Goal: Task Accomplishment & Management: Use online tool/utility

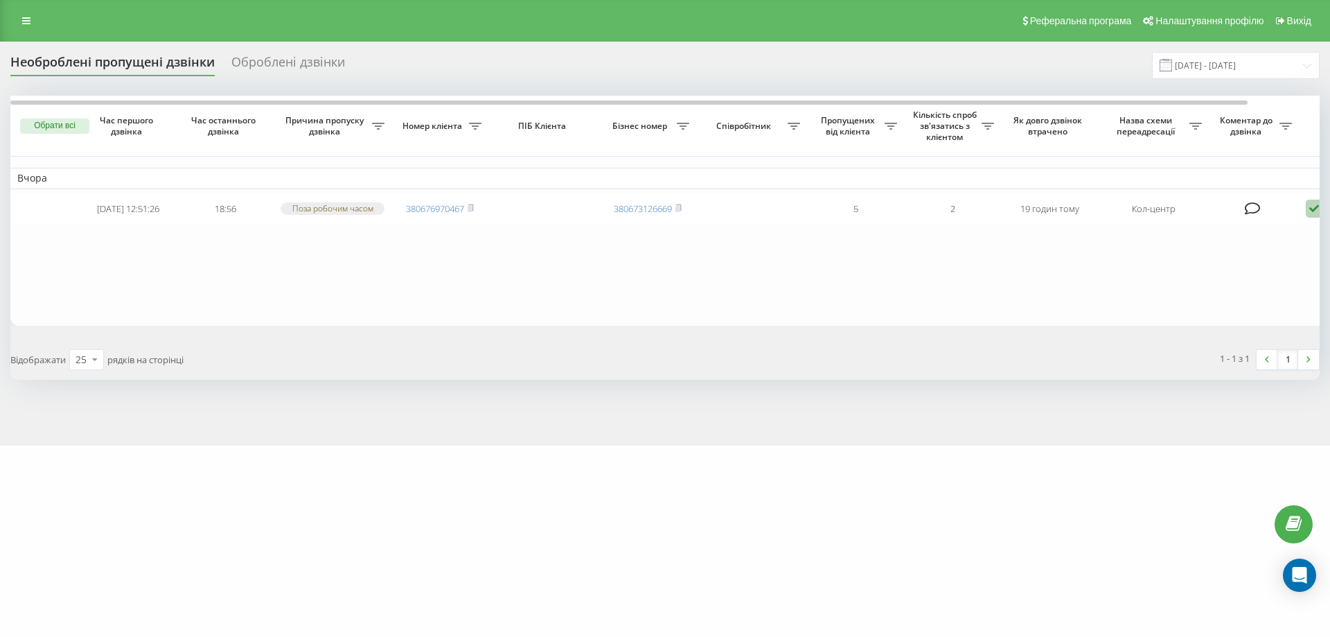
click at [1125, 389] on div "Необроблені пропущені дзвінки Оброблені дзвінки 20.09.2025 - 20.09.2025 Обрати …" at bounding box center [665, 244] width 1330 height 404
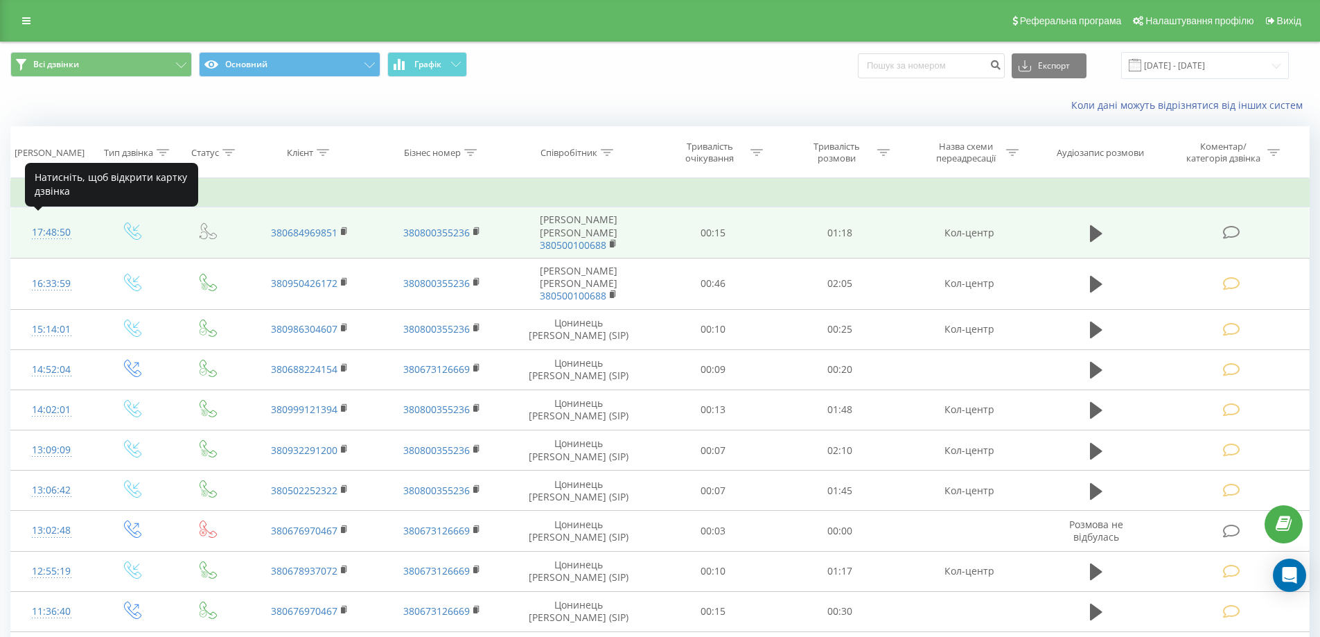
click at [52, 226] on div "17:48:50" at bounding box center [51, 232] width 53 height 27
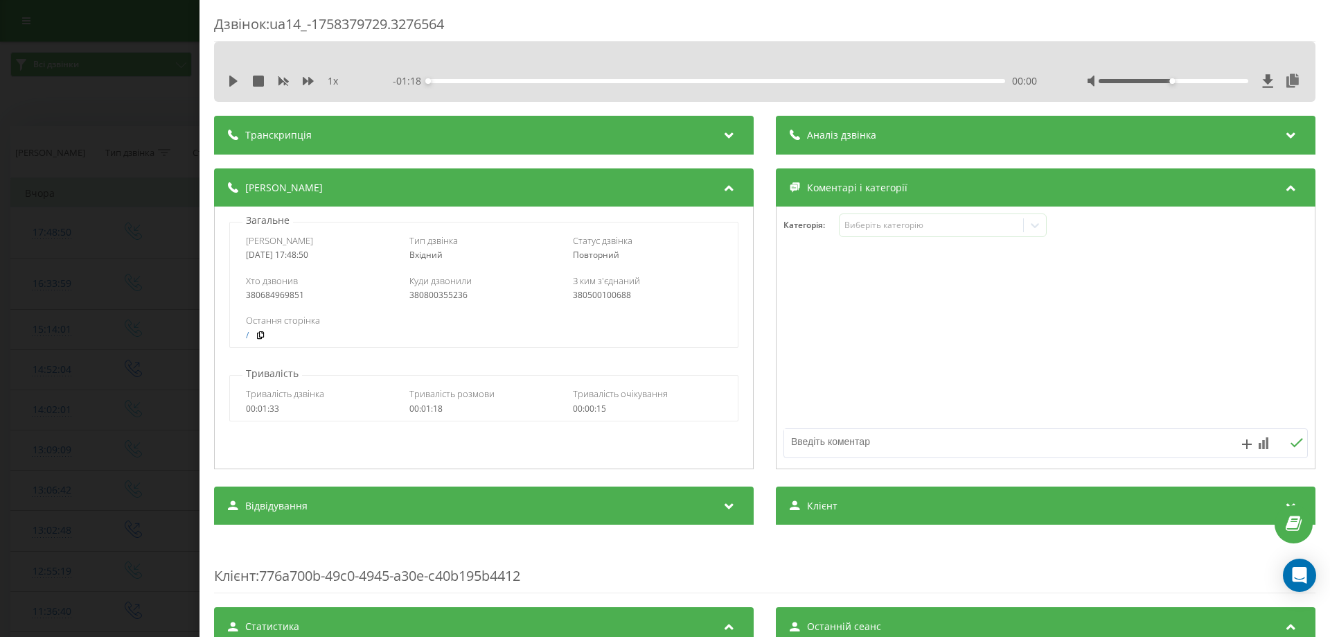
click at [239, 81] on div "1 x" at bounding box center [292, 81] width 129 height 14
click at [238, 81] on icon at bounding box center [233, 81] width 11 height 11
click at [316, 80] on div "1 x" at bounding box center [292, 81] width 129 height 14
click at [310, 80] on icon at bounding box center [308, 81] width 11 height 8
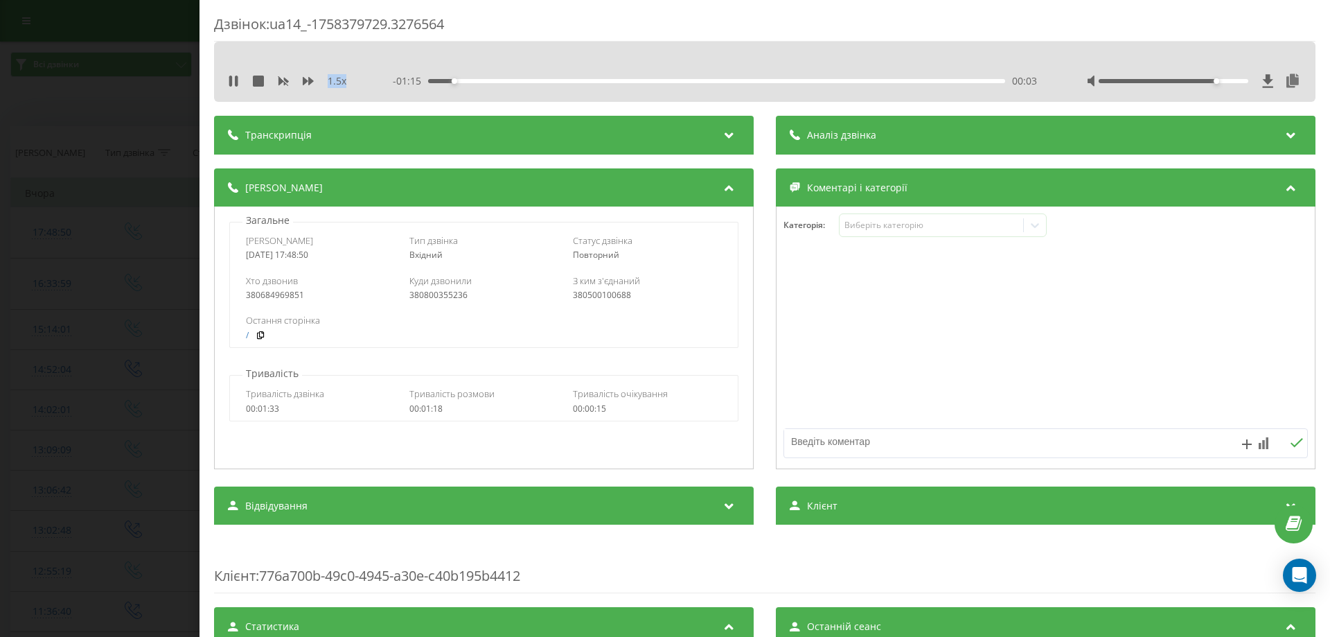
drag, startPoint x: 1164, startPoint y: 82, endPoint x: 1229, endPoint y: 86, distance: 64.6
click at [1227, 86] on div at bounding box center [1194, 81] width 215 height 14
click at [1224, 82] on div at bounding box center [1194, 81] width 215 height 14
drag, startPoint x: 1224, startPoint y: 79, endPoint x: 1259, endPoint y: 70, distance: 35.8
click at [1259, 70] on div "1.5 x - 01:13 00:05 00:05" at bounding box center [764, 72] width 1101 height 60
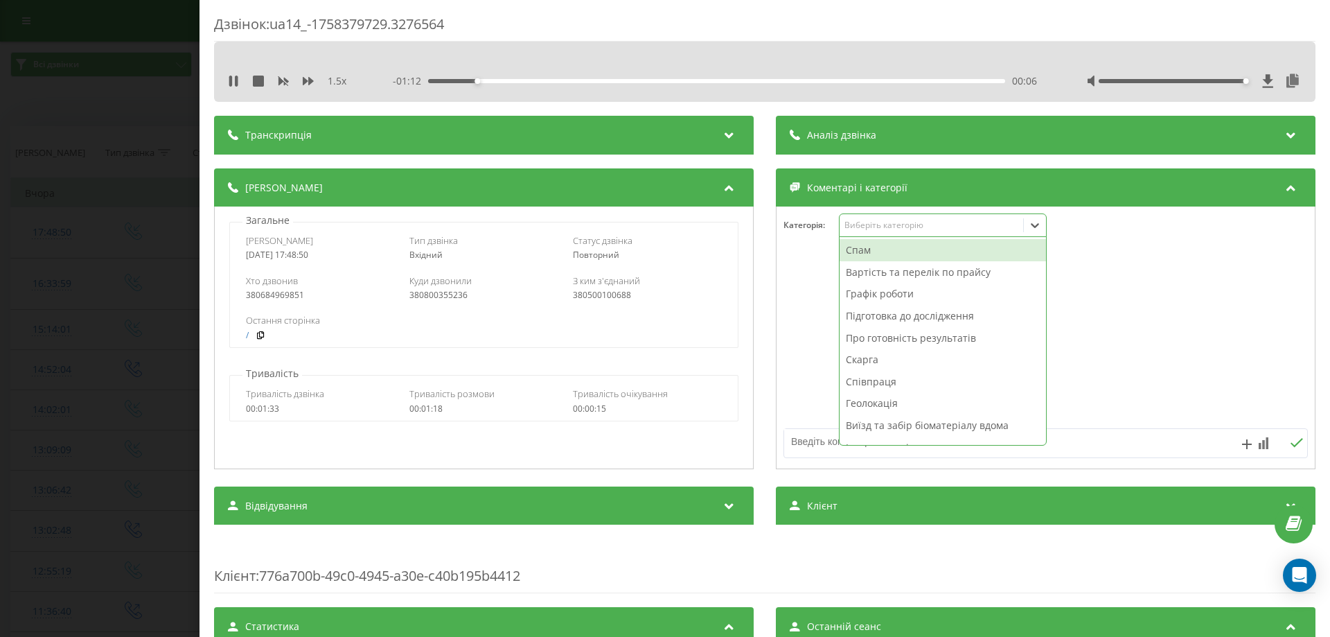
click at [921, 226] on div "Виберіть категорію" at bounding box center [930, 225] width 173 height 11
click at [884, 337] on div "Про готовність результатів" at bounding box center [943, 338] width 206 height 22
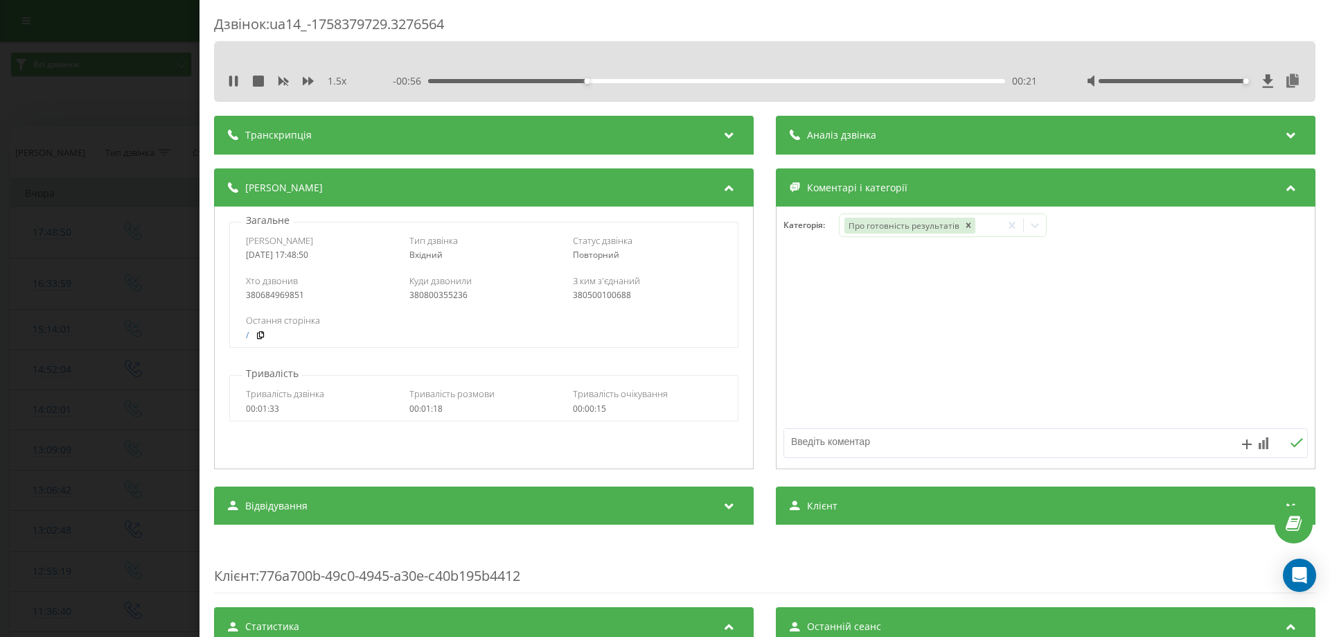
click at [812, 436] on textarea at bounding box center [993, 441] width 418 height 25
type textarea "про готовність"
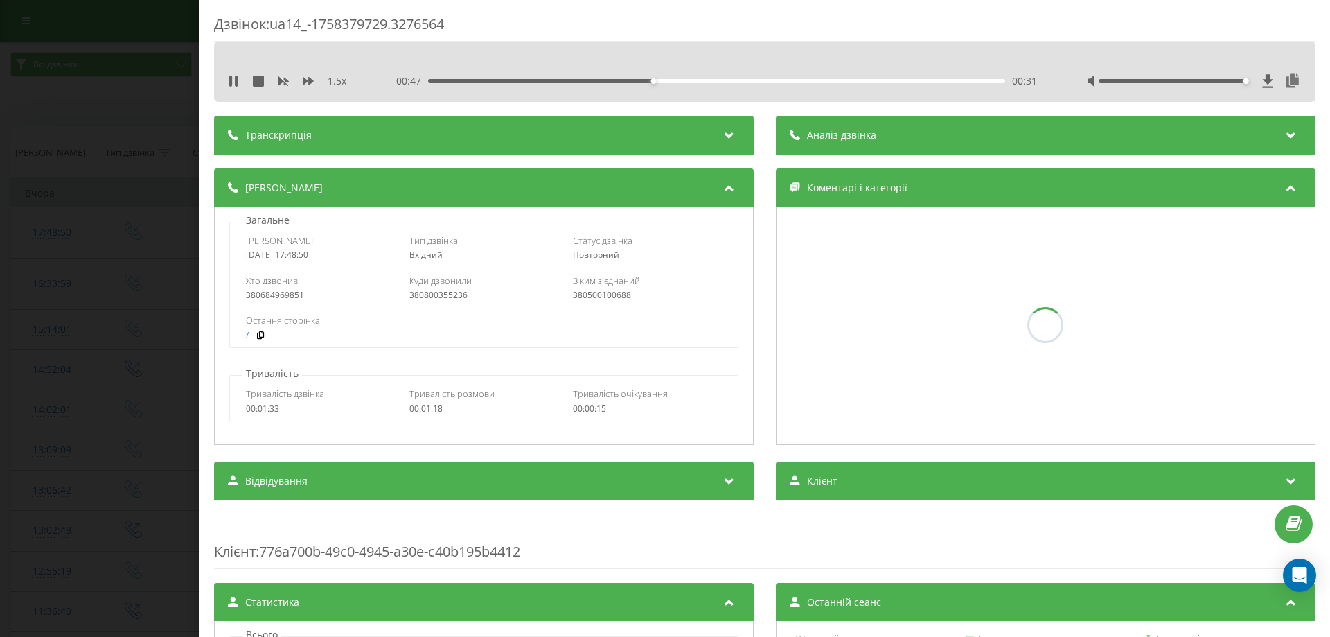
click at [0, 226] on div "Дзвінок : ua14_-1758379729.3276564 1.5 x - 00:47 00:31 00:31 Транскрипція Для A…" at bounding box center [665, 318] width 1330 height 637
